Goal: Navigation & Orientation: Find specific page/section

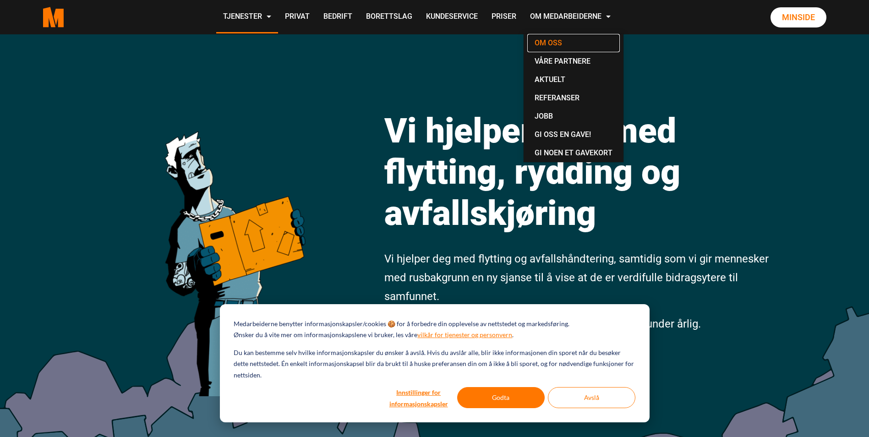
click at [546, 44] on link "Om oss" at bounding box center [573, 43] width 93 height 18
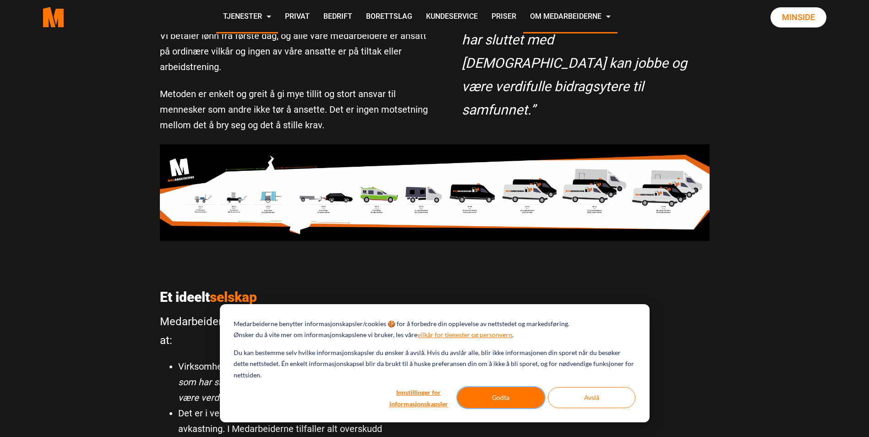
click at [489, 398] on button "Godta" at bounding box center [501, 397] width 88 height 21
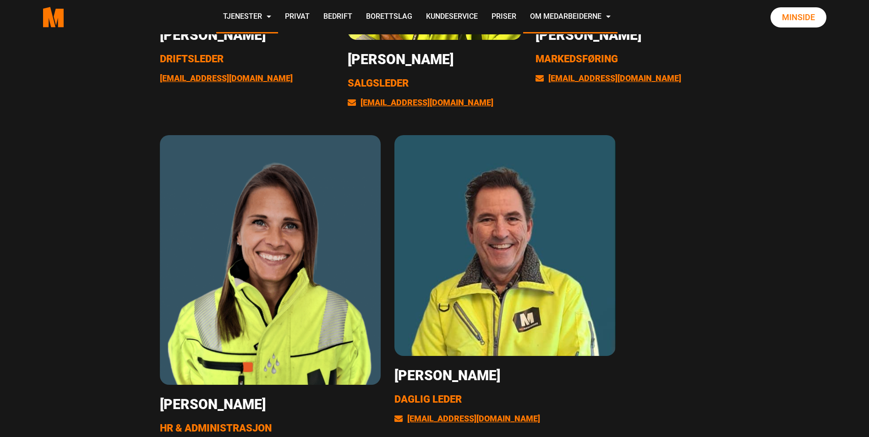
scroll to position [1787, 0]
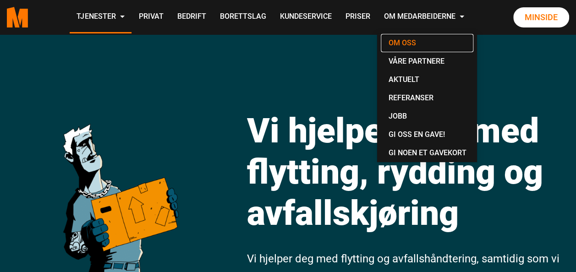
click at [410, 47] on link "Om oss" at bounding box center [427, 43] width 93 height 18
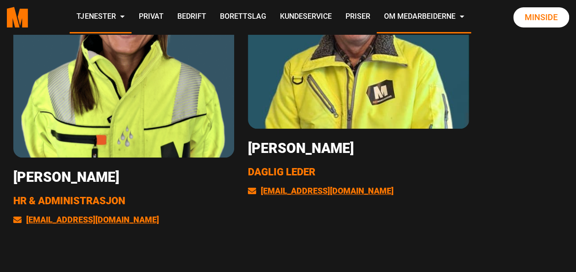
scroll to position [1970, 0]
